Goal: Task Accomplishment & Management: Manage account settings

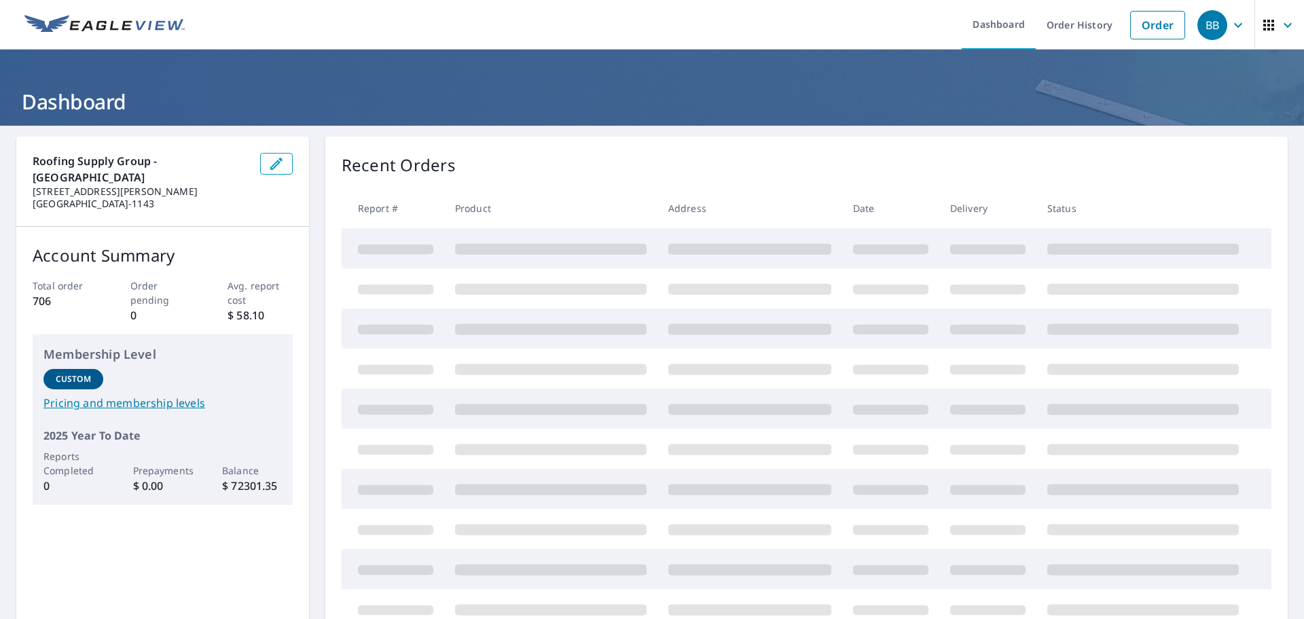
click at [1234, 24] on icon "button" at bounding box center [1238, 24] width 8 height 5
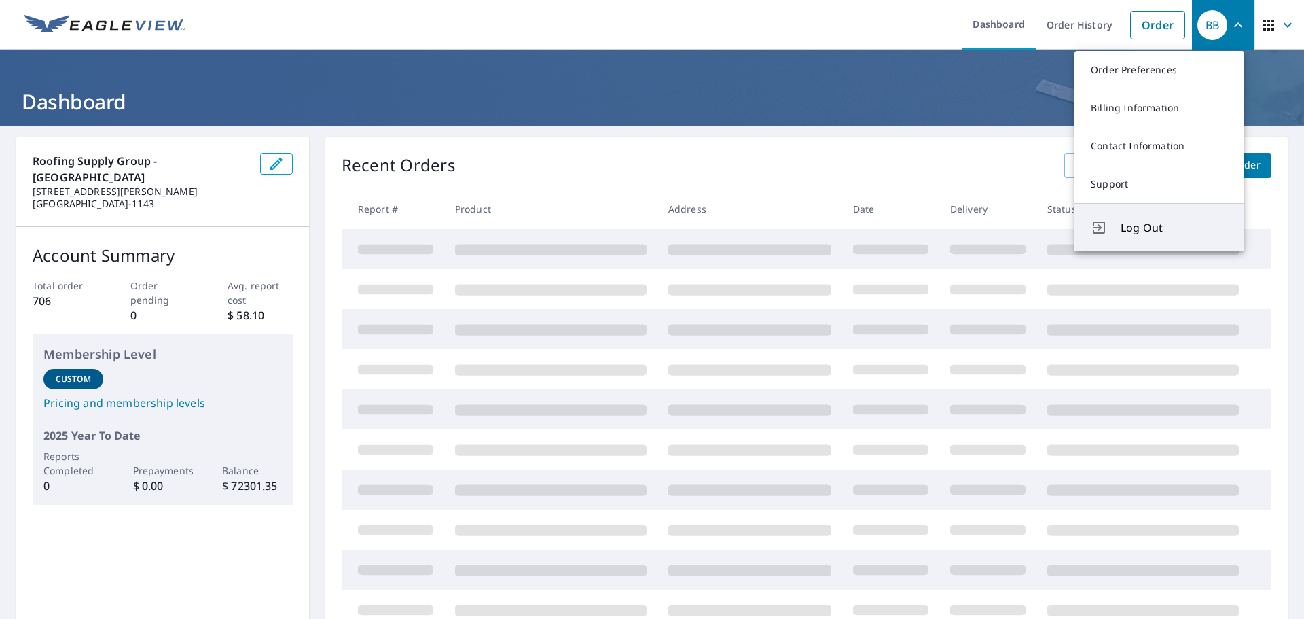
click at [1133, 223] on span "Log Out" at bounding box center [1174, 227] width 107 height 16
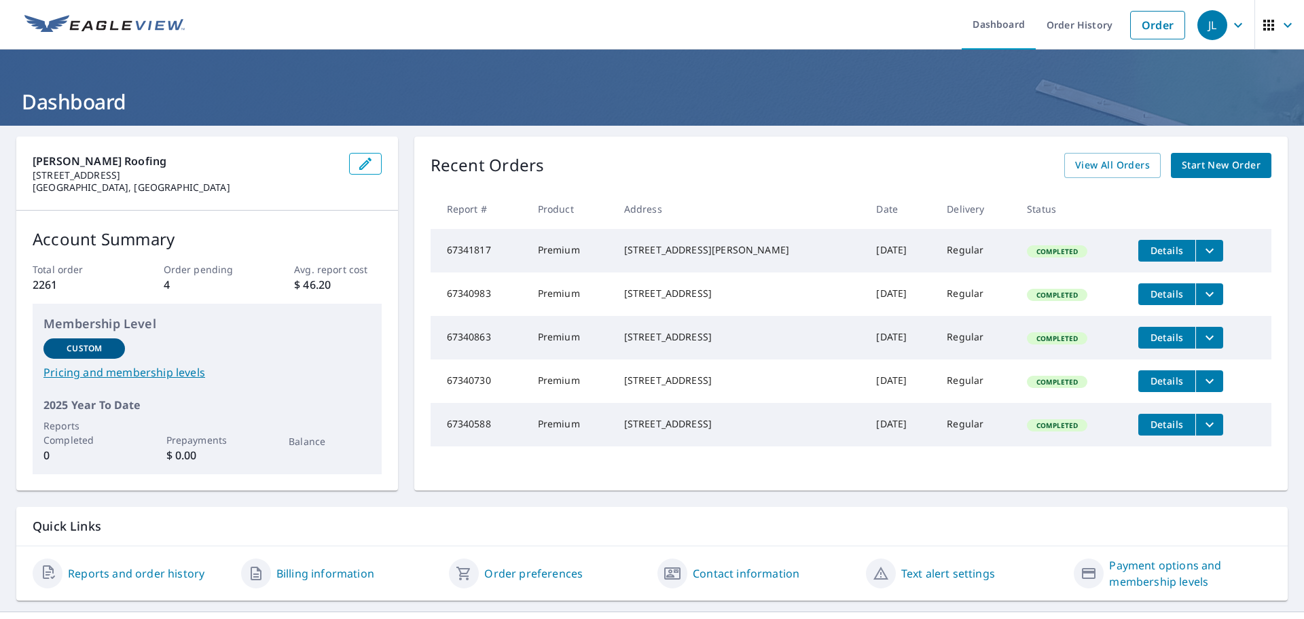
click at [238, 155] on p "[PERSON_NAME] Roofing" at bounding box center [186, 161] width 306 height 16
